Goal: Find specific page/section: Find specific page/section

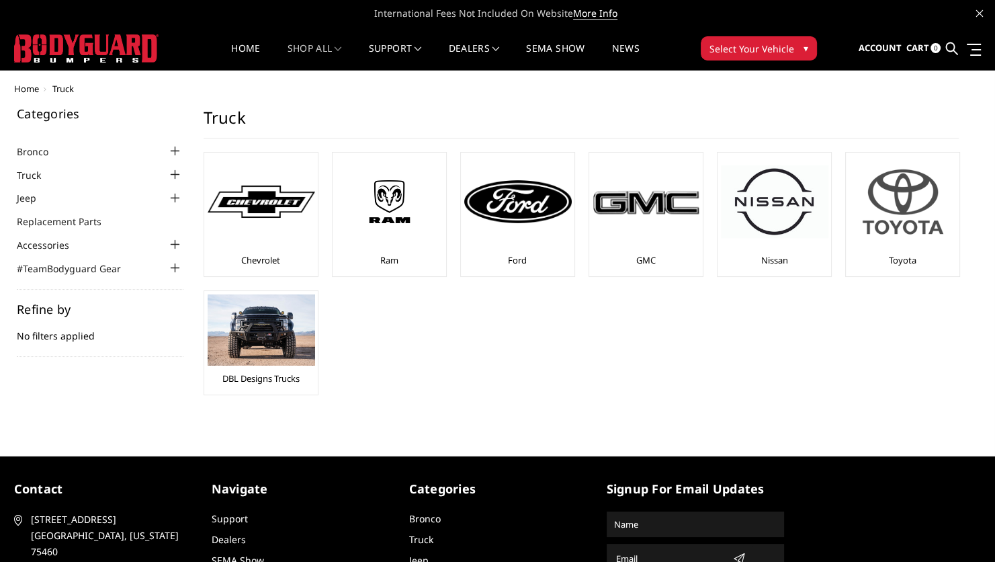
click at [915, 233] on img at bounding box center [903, 201] width 108 height 91
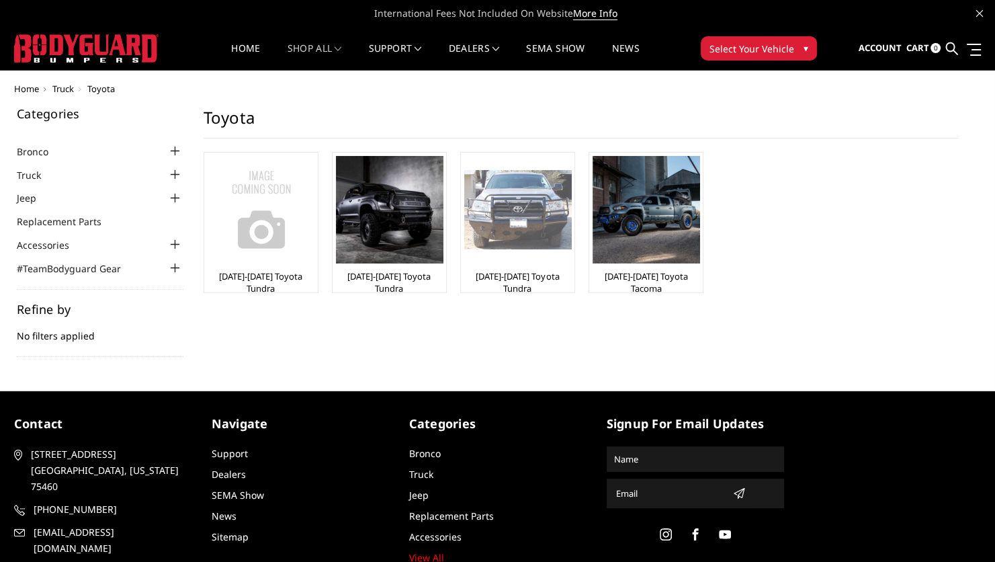
click at [509, 232] on img at bounding box center [518, 210] width 108 height 80
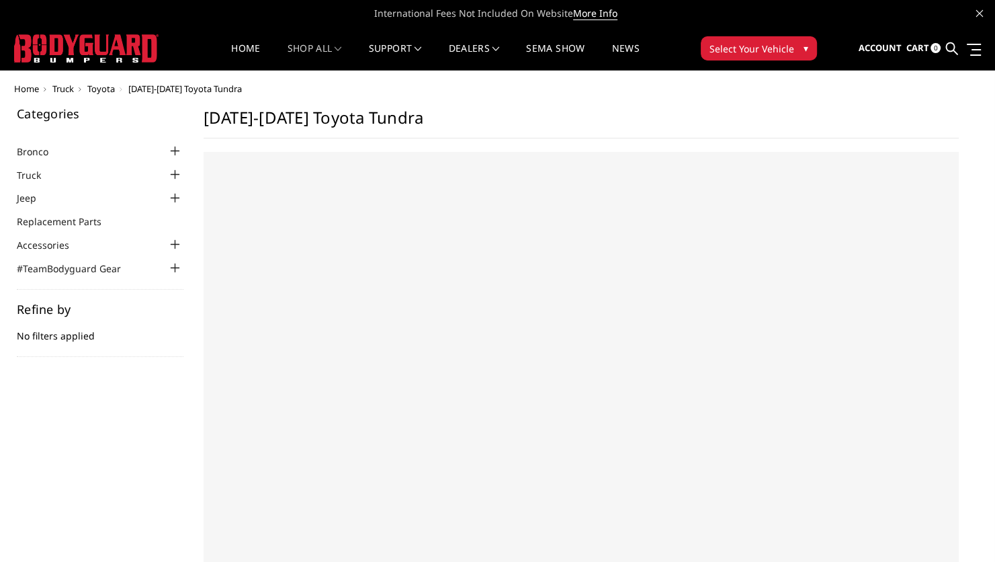
select select "US"
